Goal: Task Accomplishment & Management: Manage account settings

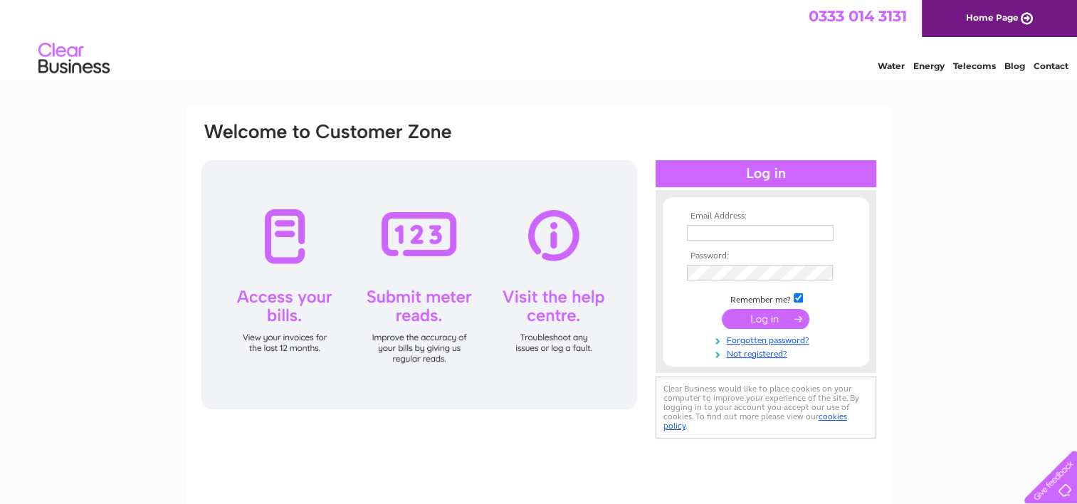
type input "vwalraven@min-ind.it"
click at [764, 317] on input "submit" at bounding box center [766, 319] width 88 height 20
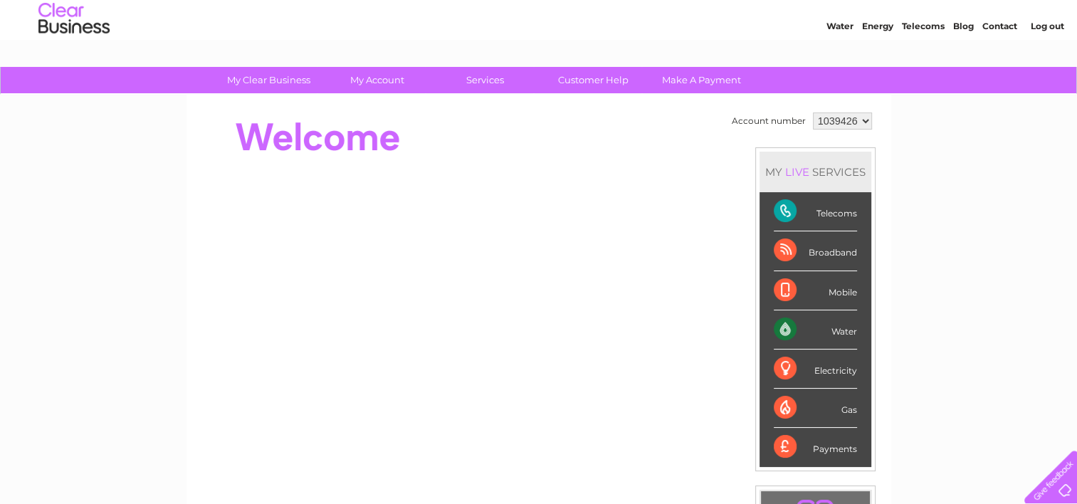
scroll to position [28, 0]
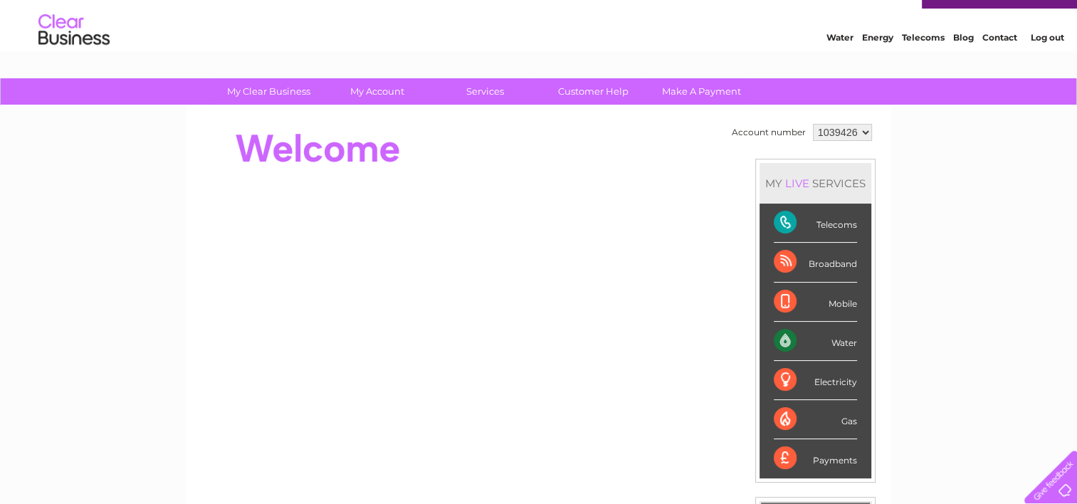
click at [831, 459] on div "Payments" at bounding box center [815, 458] width 83 height 38
click at [783, 454] on div "Payments" at bounding box center [815, 458] width 83 height 38
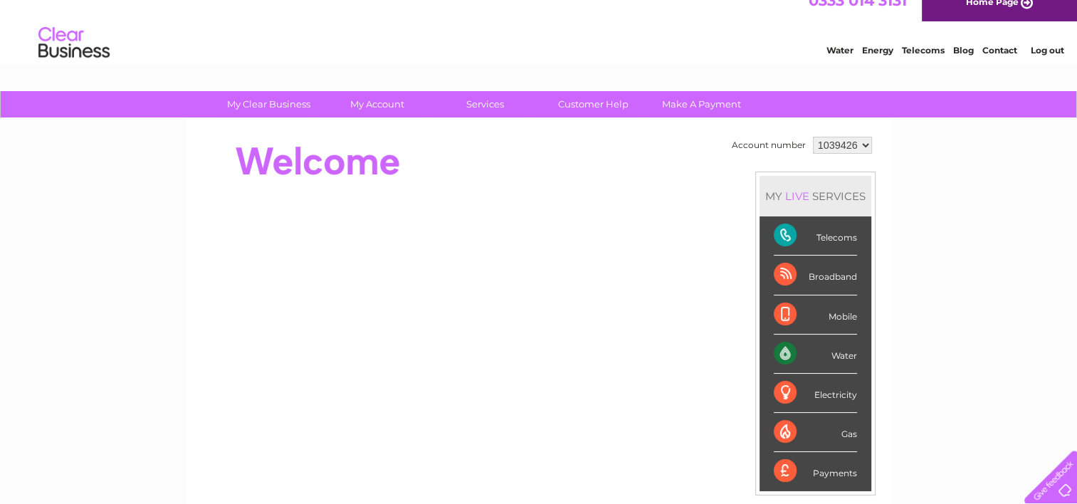
scroll to position [0, 0]
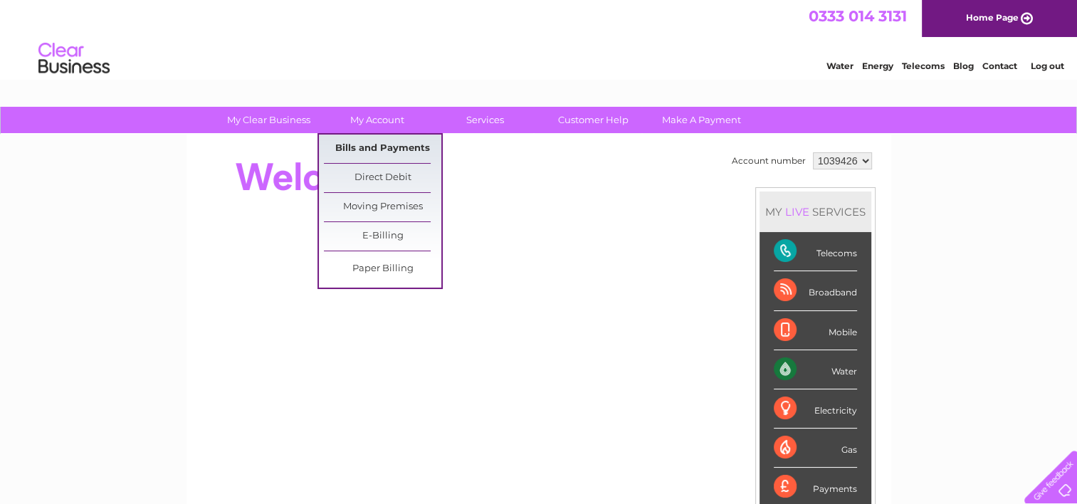
click at [382, 151] on link "Bills and Payments" at bounding box center [382, 149] width 117 height 28
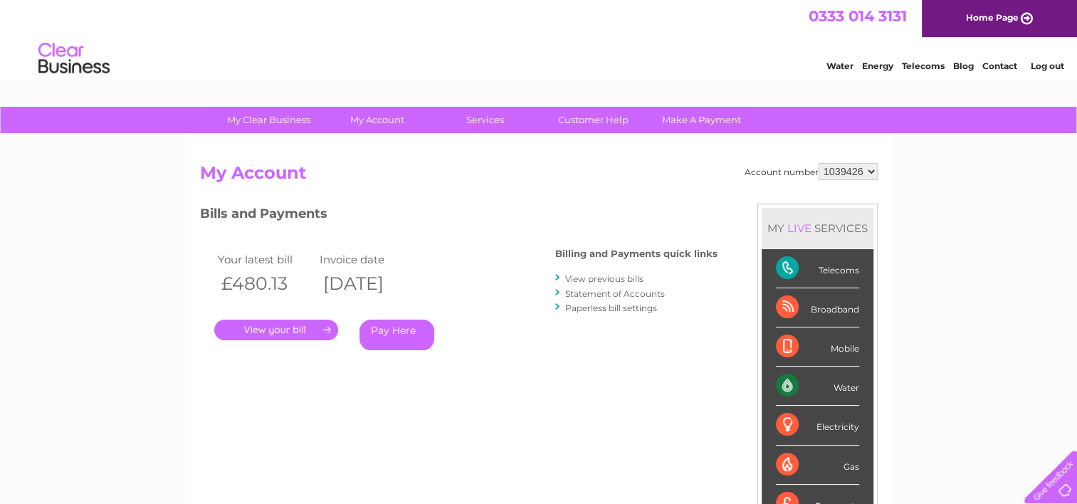
click at [315, 328] on link "." at bounding box center [276, 330] width 124 height 21
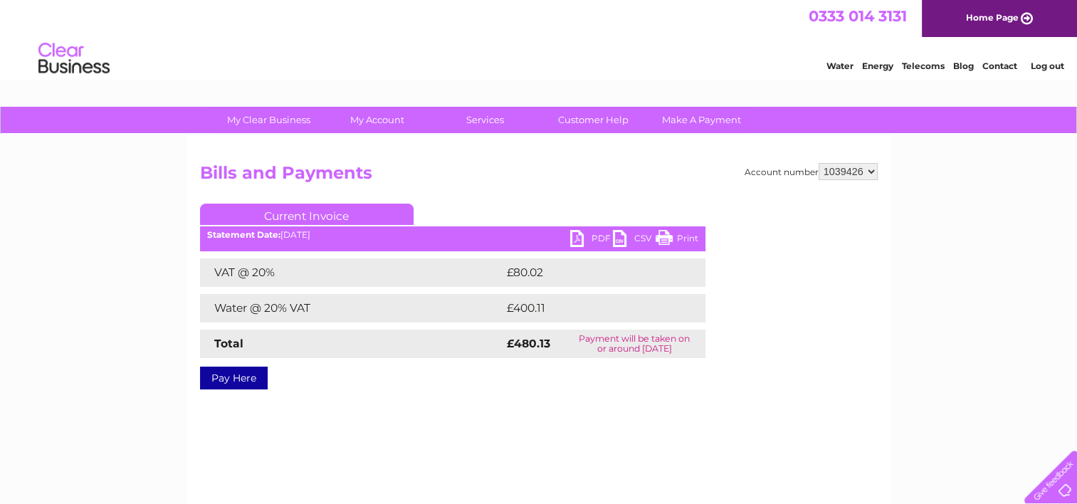
click at [602, 239] on link "PDF" at bounding box center [591, 240] width 43 height 21
